Goal: Task Accomplishment & Management: Use online tool/utility

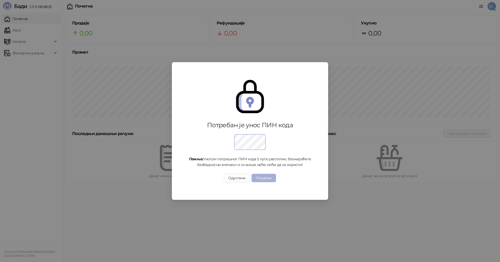
click at [262, 178] on button "Пошаљи" at bounding box center [264, 178] width 24 height 8
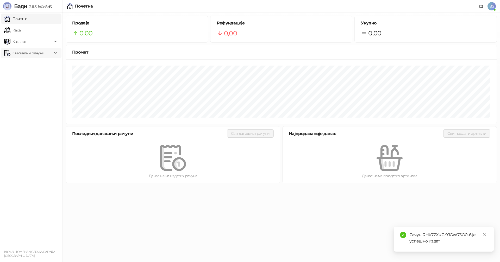
click at [21, 52] on span "Фискални рачуни" at bounding box center [29, 53] width 32 height 10
click at [26, 63] on link "Издати рачуни" at bounding box center [23, 64] width 35 height 10
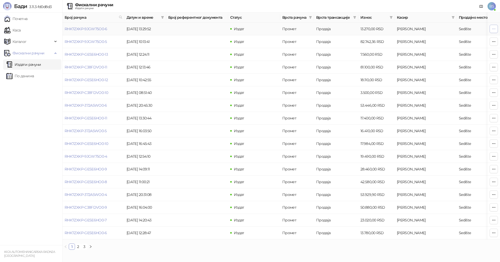
click at [494, 29] on icon "button" at bounding box center [494, 29] width 3 height 0
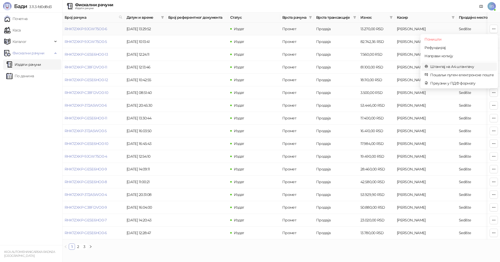
click at [443, 67] on span "Штампај на А4 штампачу" at bounding box center [462, 67] width 64 height 6
